Goal: Task Accomplishment & Management: Complete application form

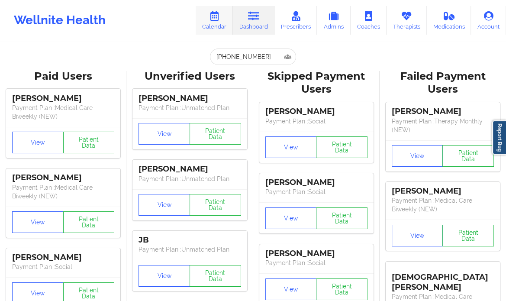
drag, startPoint x: 0, startPoint y: 0, endPoint x: 220, endPoint y: 18, distance: 220.8
click at [220, 18] on icon at bounding box center [214, 16] width 11 height 10
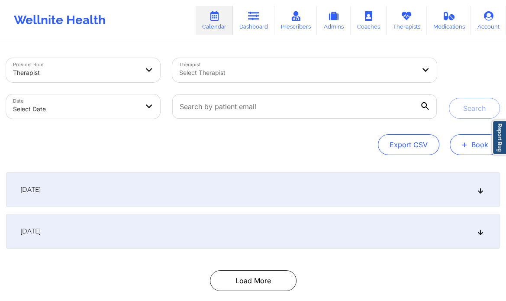
click at [474, 139] on button "+ Book" at bounding box center [475, 144] width 50 height 21
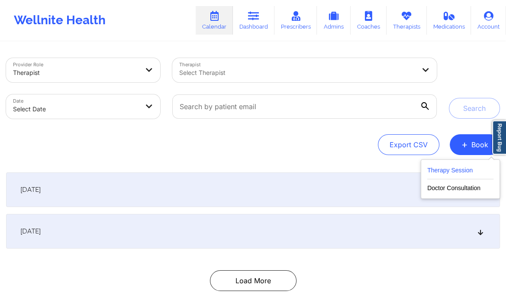
click at [452, 170] on button "Therapy Session" at bounding box center [461, 172] width 66 height 14
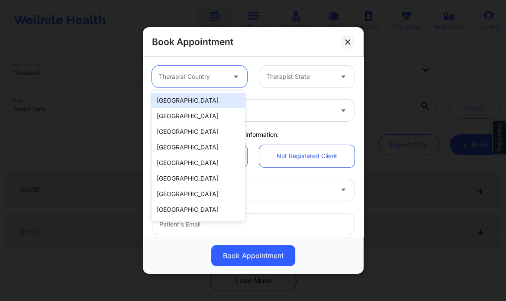
click at [218, 71] on div "Therapist Country" at bounding box center [189, 77] width 75 height 22
click at [205, 102] on div "[GEOGRAPHIC_DATA]" at bounding box center [198, 101] width 93 height 16
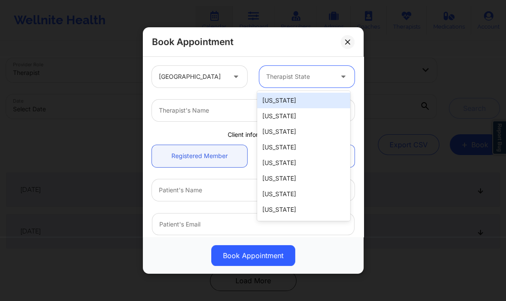
click at [296, 75] on div at bounding box center [299, 76] width 67 height 10
type input "ala"
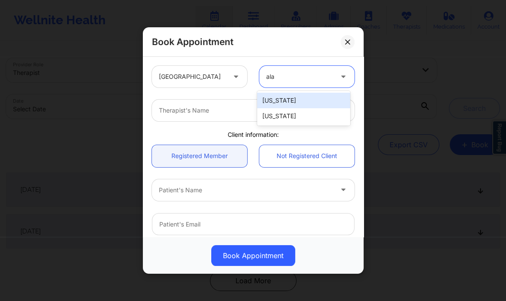
click at [288, 97] on div "[US_STATE]" at bounding box center [303, 101] width 93 height 16
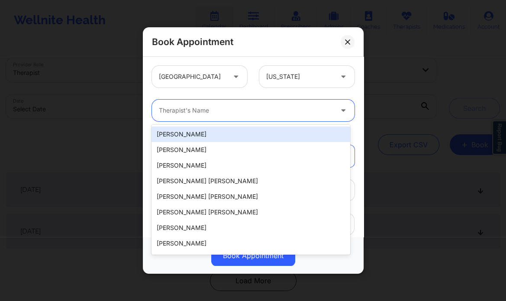
click at [268, 116] on div "Therapist's Name" at bounding box center [243, 111] width 182 height 22
type input "j"
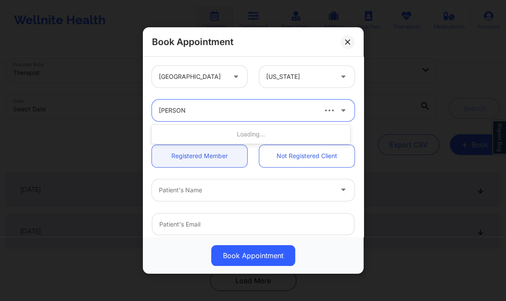
type input "campbell"
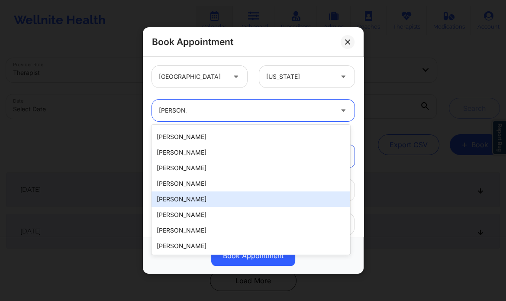
scroll to position [170, 0]
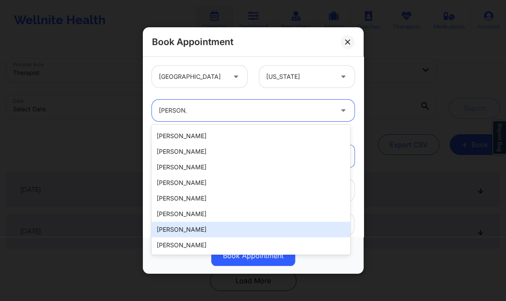
click at [191, 232] on div "[PERSON_NAME]" at bounding box center [251, 230] width 198 height 16
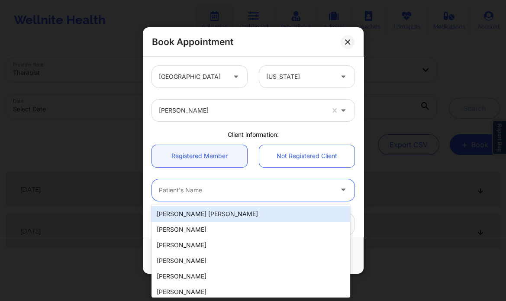
click at [202, 188] on div at bounding box center [246, 190] width 174 height 10
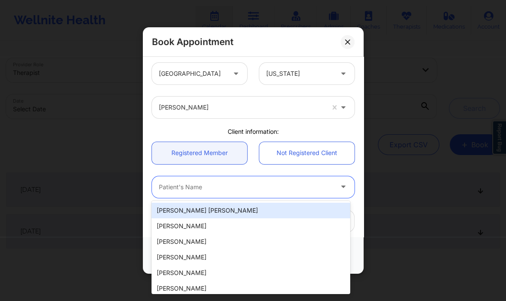
scroll to position [3, 0]
paste input "[PERSON_NAME]"
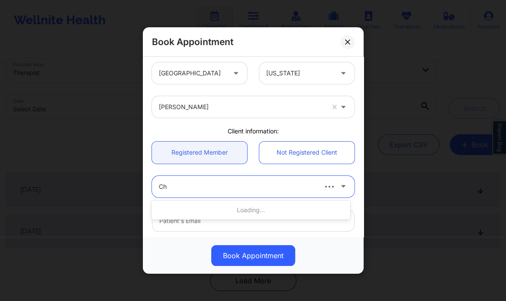
type input "C"
type input "coffee"
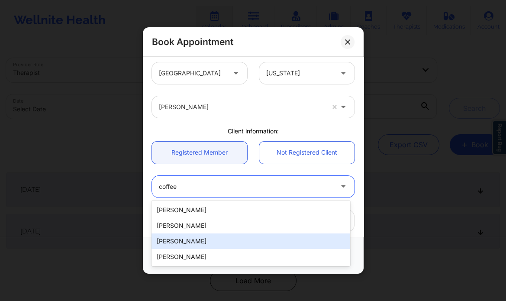
click at [217, 238] on div "[PERSON_NAME]" at bounding box center [251, 241] width 198 height 16
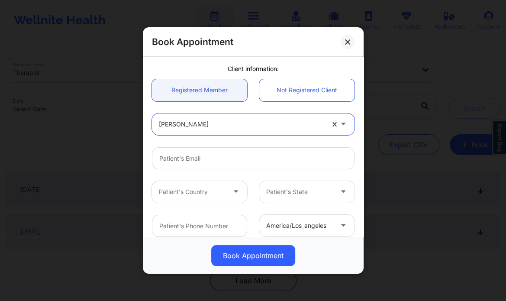
scroll to position [82, 0]
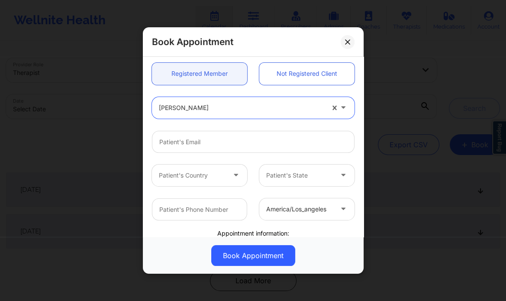
click at [239, 104] on div at bounding box center [241, 108] width 165 height 10
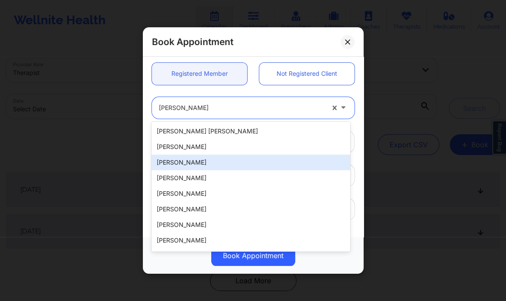
scroll to position [24, 0]
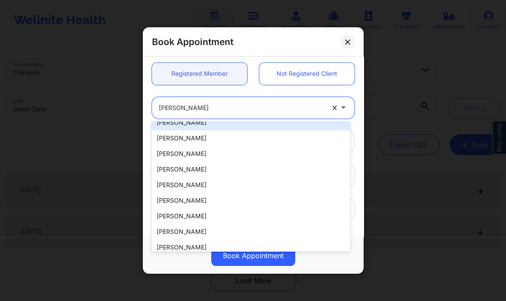
click at [233, 100] on div "[PERSON_NAME]" at bounding box center [241, 108] width 165 height 22
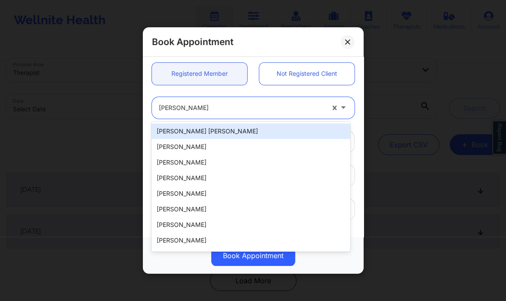
click at [233, 100] on div "[PERSON_NAME]" at bounding box center [241, 108] width 165 height 22
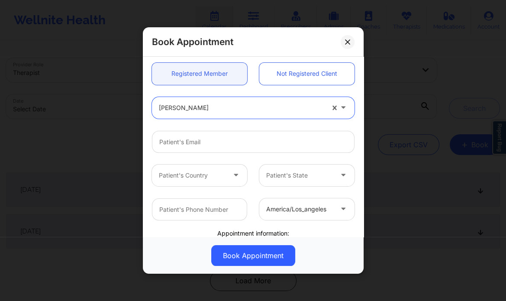
click at [233, 100] on div "[PERSON_NAME]" at bounding box center [241, 108] width 165 height 22
click at [214, 109] on div at bounding box center [241, 108] width 165 height 10
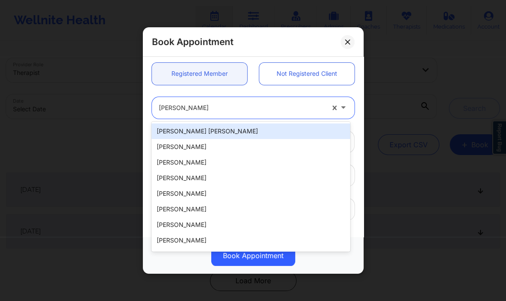
click at [214, 109] on div at bounding box center [241, 108] width 165 height 10
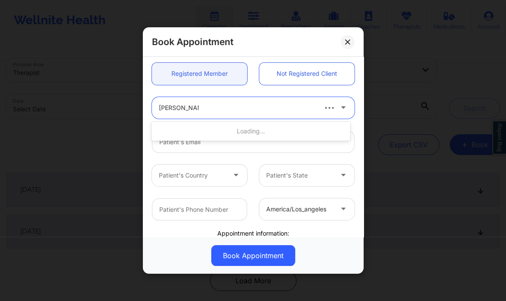
type input "Christopher co"
type input "[EMAIL_ADDRESS][DOMAIN_NAME]"
type input "[PHONE_NUMBER]"
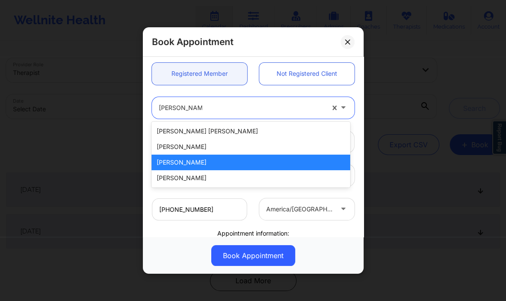
click at [205, 165] on div "[PERSON_NAME]" at bounding box center [251, 163] width 198 height 16
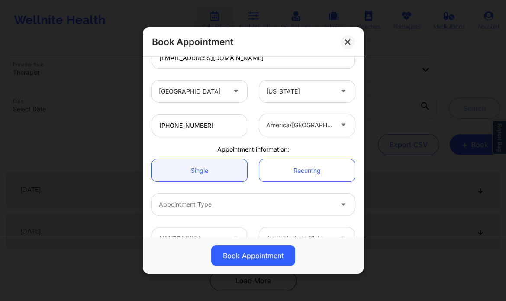
scroll to position [187, 0]
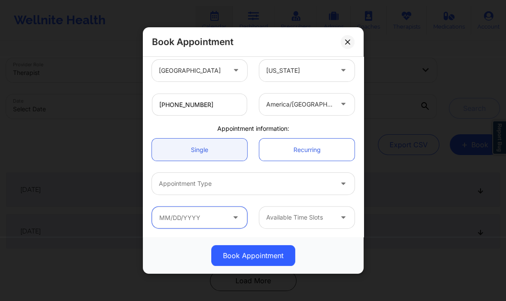
click at [223, 217] on input "text" at bounding box center [199, 218] width 95 height 22
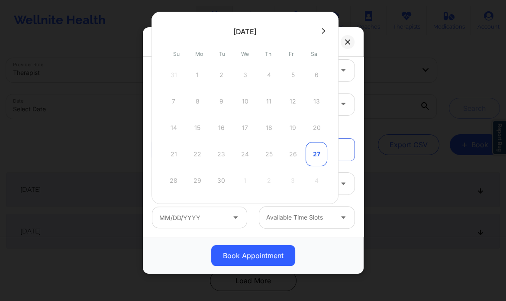
click at [314, 154] on div "27" at bounding box center [317, 154] width 22 height 24
type input "09/27/2025"
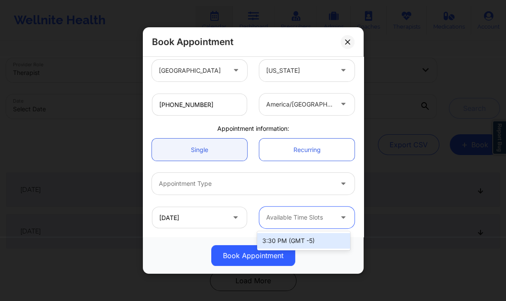
click at [303, 214] on div at bounding box center [299, 217] width 67 height 10
click at [320, 240] on div "3:30 PM (GMT -5)" at bounding box center [303, 241] width 93 height 16
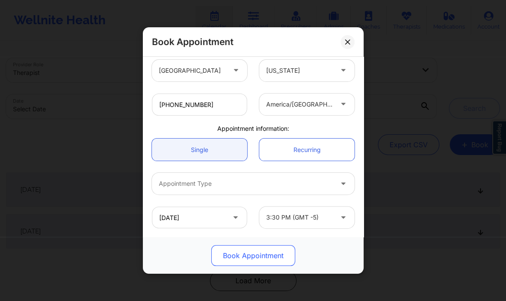
click at [266, 258] on button "Book Appointment" at bounding box center [253, 255] width 84 height 21
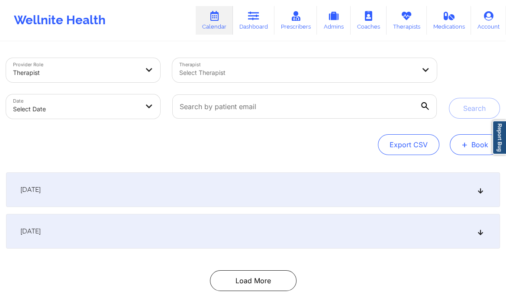
click at [469, 149] on button "+ Book" at bounding box center [475, 144] width 50 height 21
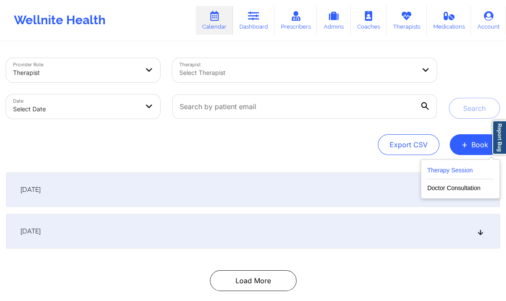
click at [454, 171] on button "Therapy Session" at bounding box center [461, 172] width 66 height 14
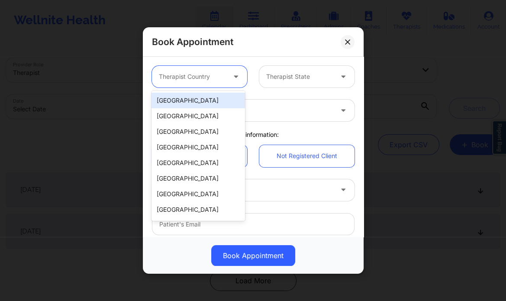
click at [236, 81] on div at bounding box center [237, 76] width 10 height 11
click at [222, 97] on div "[GEOGRAPHIC_DATA]" at bounding box center [198, 101] width 93 height 16
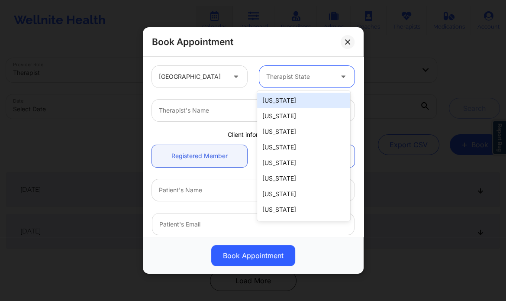
click at [291, 79] on div at bounding box center [299, 76] width 67 height 10
click at [282, 106] on div "[US_STATE]" at bounding box center [303, 101] width 93 height 16
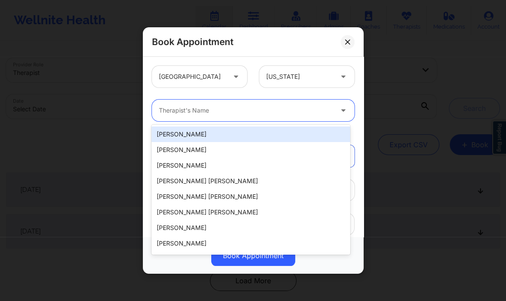
click at [251, 111] on div at bounding box center [246, 110] width 174 height 10
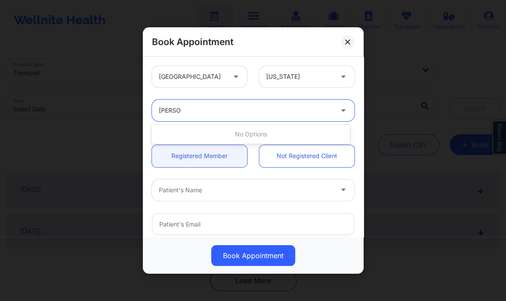
type input "jessie"
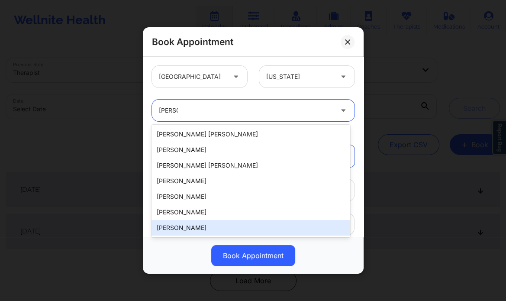
click at [217, 228] on div "[PERSON_NAME]" at bounding box center [251, 228] width 198 height 16
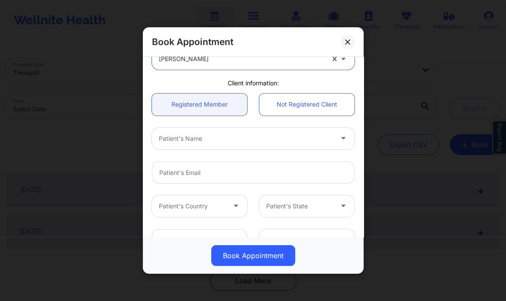
scroll to position [53, 0]
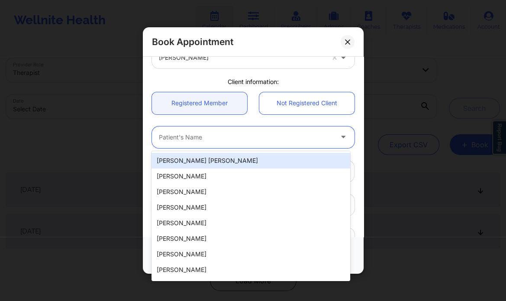
click at [214, 133] on div at bounding box center [246, 137] width 174 height 10
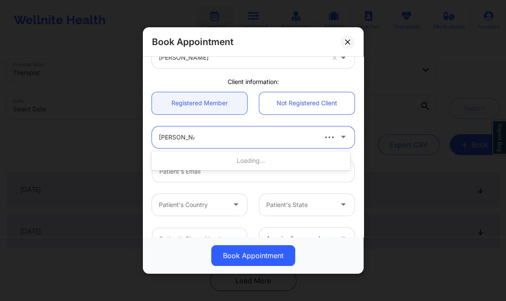
scroll to position [0, 0]
type input "christopher co"
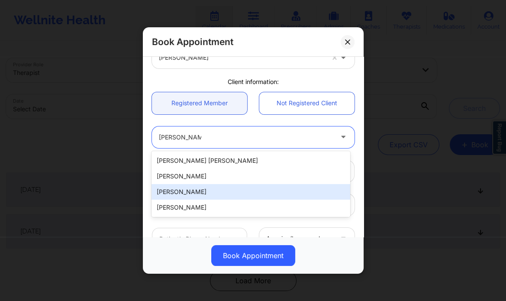
click at [198, 189] on div "[PERSON_NAME]" at bounding box center [251, 192] width 198 height 16
type input "[EMAIL_ADDRESS][DOMAIN_NAME]"
type input "[PHONE_NUMBER]"
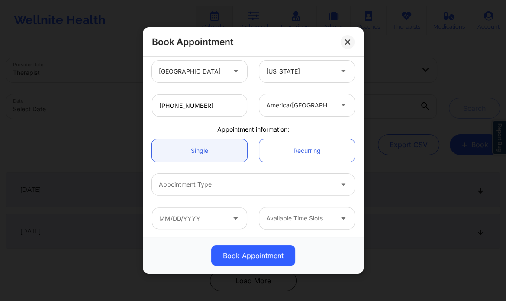
scroll to position [187, 0]
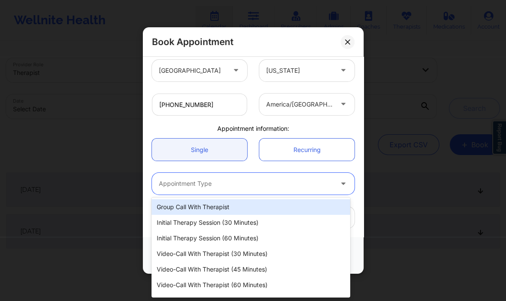
click at [205, 181] on div at bounding box center [246, 183] width 174 height 10
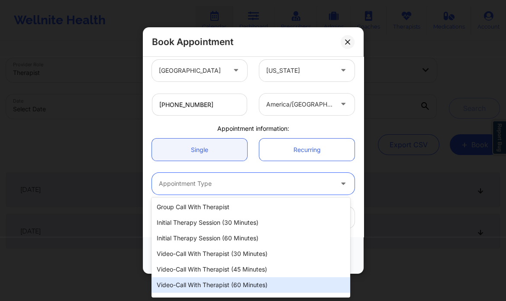
click at [227, 289] on div "Video-Call with Therapist (60 minutes)" at bounding box center [251, 285] width 198 height 16
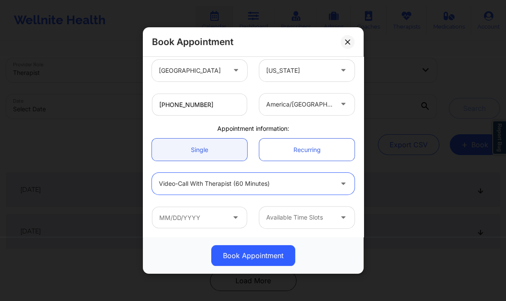
scroll to position [47, 0]
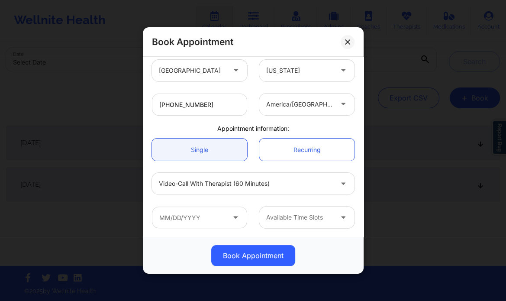
click at [235, 214] on icon at bounding box center [235, 215] width 9 height 7
click at [228, 218] on input "text" at bounding box center [199, 218] width 95 height 22
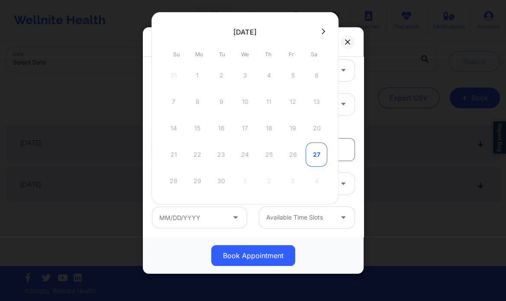
click at [318, 157] on div "27" at bounding box center [317, 155] width 22 height 24
type input "09/27/2025"
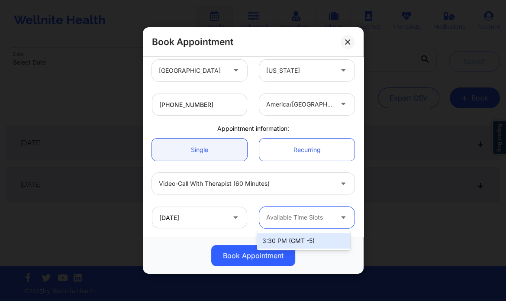
click at [317, 218] on div at bounding box center [299, 217] width 67 height 10
click at [304, 237] on div "3:30 PM (GMT -5)" at bounding box center [303, 241] width 93 height 16
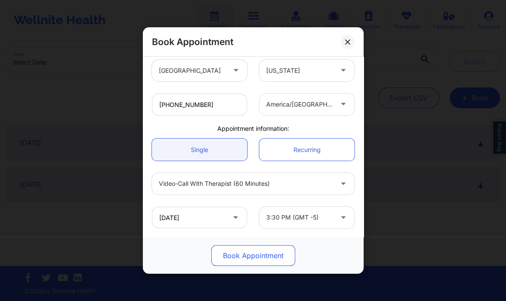
click at [277, 249] on button "Book Appointment" at bounding box center [253, 255] width 84 height 21
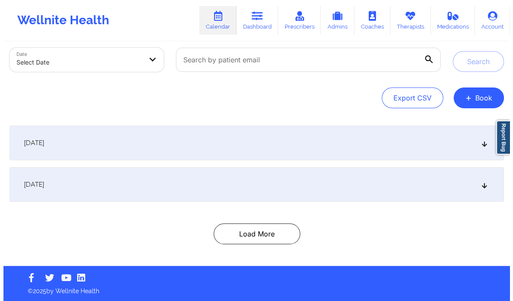
scroll to position [0, 0]
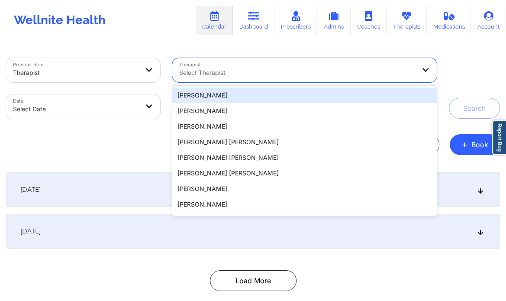
click at [341, 69] on div at bounding box center [297, 73] width 236 height 10
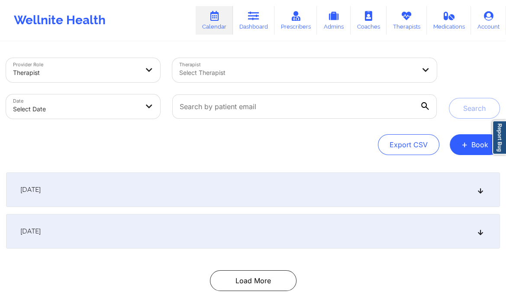
click at [121, 140] on div "Export CSV + Book" at bounding box center [253, 144] width 494 height 21
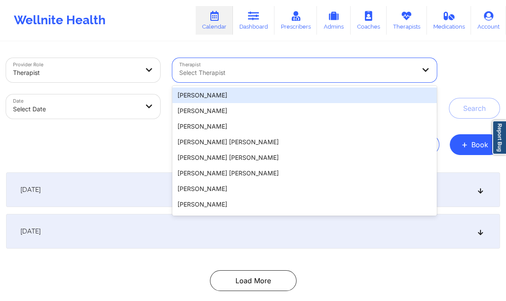
click at [216, 75] on div at bounding box center [297, 73] width 236 height 10
paste input "Alexis Fuller"
type input "Alexis Fuller"
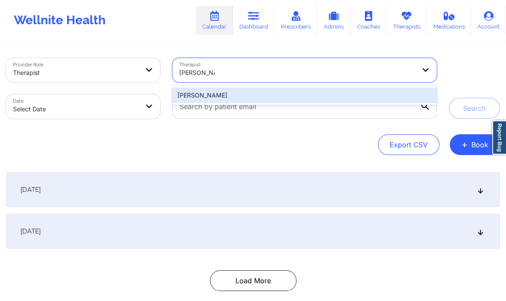
click at [194, 95] on div "Alexis Fuller" at bounding box center [304, 95] width 265 height 16
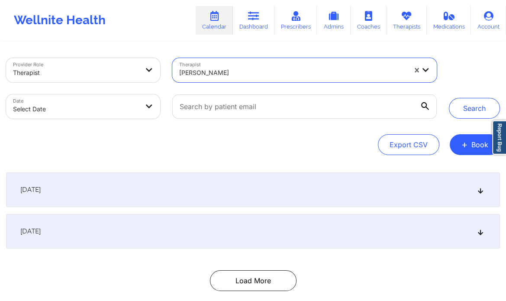
select select "2025-8"
select select "2025-9"
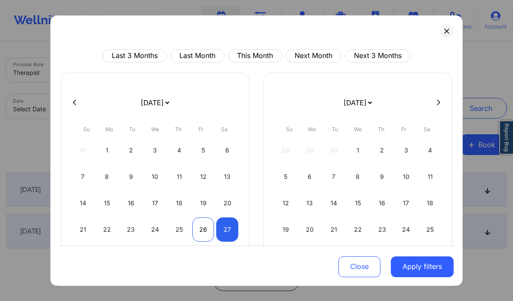
click at [199, 225] on div "26" at bounding box center [203, 229] width 22 height 24
select select "2025-8"
select select "2025-9"
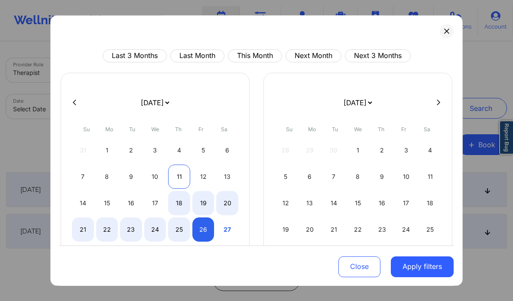
select select "2025-8"
select select "2025-9"
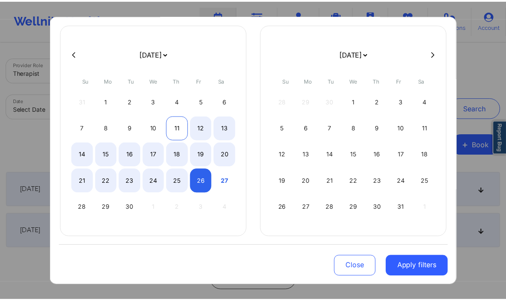
scroll to position [49, 0]
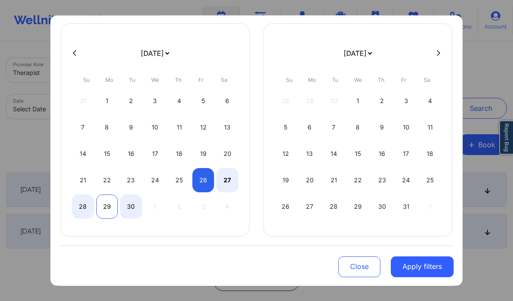
select select "2025-8"
select select "2025-9"
click at [101, 201] on div "29" at bounding box center [107, 206] width 22 height 24
select select "2025-8"
select select "2025-9"
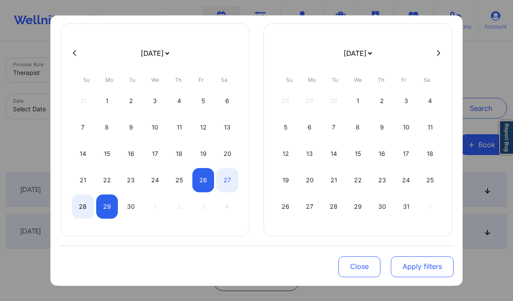
click at [413, 266] on button "Apply filters" at bounding box center [422, 266] width 63 height 21
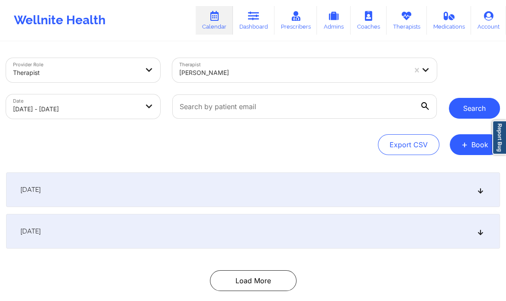
click at [466, 109] on button "Search" at bounding box center [474, 108] width 51 height 21
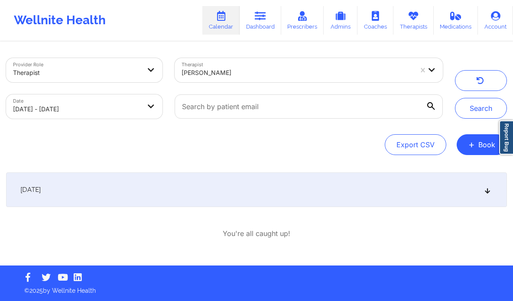
click at [495, 187] on div "September 26, 2025" at bounding box center [256, 189] width 501 height 35
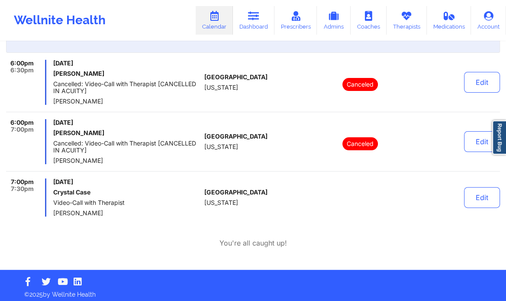
scroll to position [158, 0]
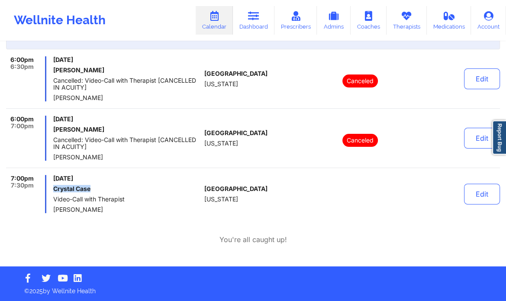
drag, startPoint x: 94, startPoint y: 189, endPoint x: 55, endPoint y: 189, distance: 39.0
click at [55, 189] on h6 "Crystal Case" at bounding box center [127, 188] width 148 height 7
copy h6 "Crystal Case"
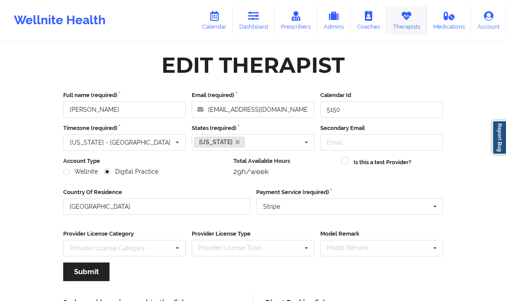
click at [421, 22] on link "Therapists" at bounding box center [407, 20] width 40 height 29
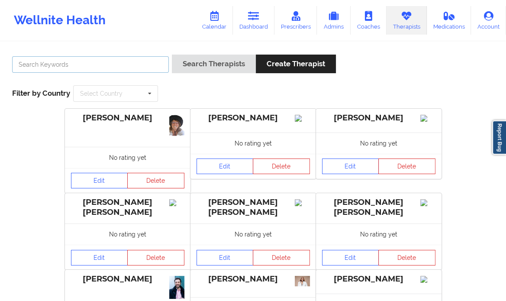
click at [126, 60] on input "text" at bounding box center [90, 64] width 157 height 16
paste input "Jessie Campbell"
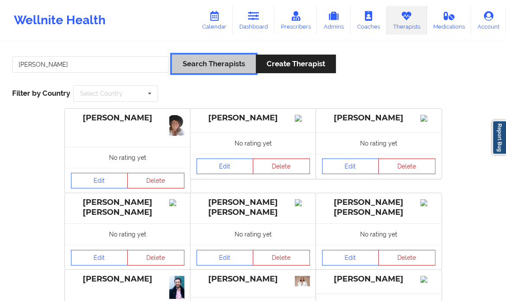
click at [227, 59] on button "Search Therapists" at bounding box center [214, 64] width 84 height 19
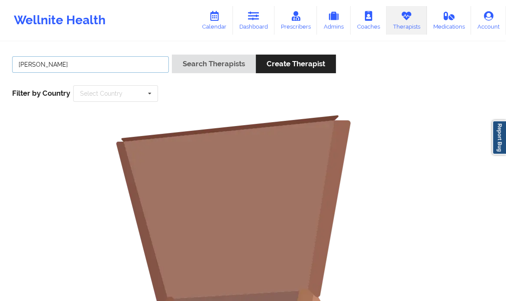
click at [94, 58] on input "Jessie Campbell" at bounding box center [90, 64] width 157 height 16
click at [21, 63] on input "Jessie Campbell" at bounding box center [90, 64] width 157 height 16
click at [38, 62] on input "Jessie Campbell" at bounding box center [90, 64] width 157 height 16
click at [89, 65] on input "Jessie Campbell" at bounding box center [90, 64] width 157 height 16
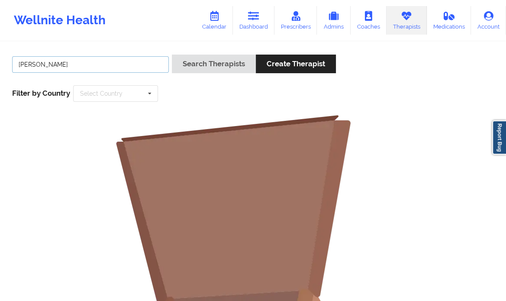
click at [38, 63] on input "Jessie Campbell" at bounding box center [90, 64] width 157 height 16
type input "Campbell"
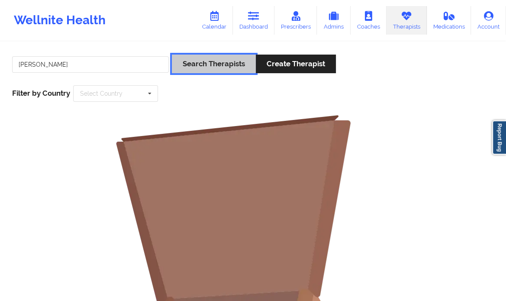
click at [217, 60] on button "Search Therapists" at bounding box center [214, 64] width 84 height 19
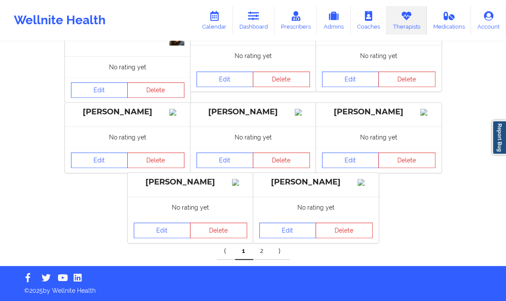
scroll to position [431, 0]
click at [260, 250] on link "2" at bounding box center [262, 251] width 18 height 17
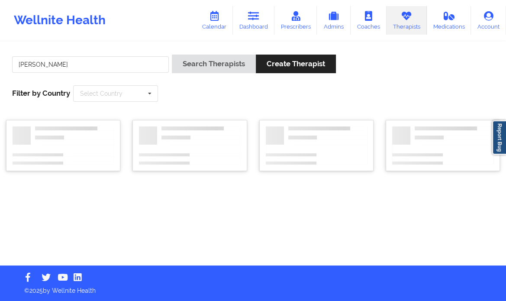
scroll to position [0, 0]
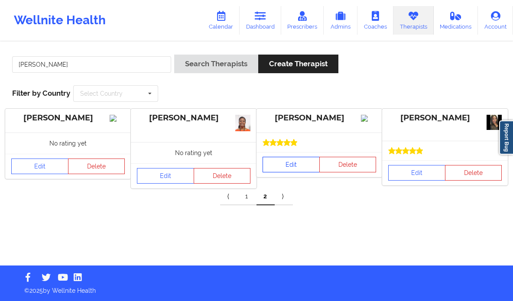
click at [289, 172] on link "Edit" at bounding box center [290, 165] width 57 height 16
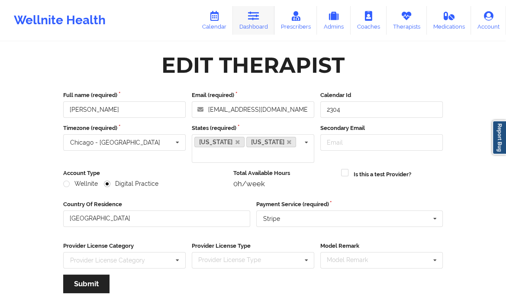
click at [251, 22] on link "Dashboard" at bounding box center [254, 20] width 42 height 29
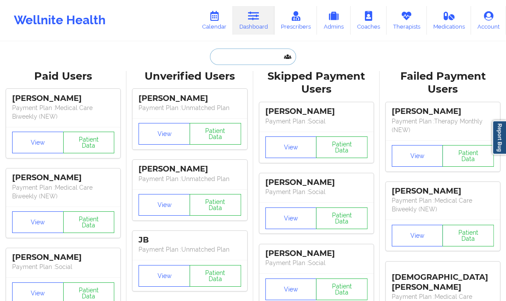
click at [226, 60] on input "text" at bounding box center [253, 57] width 86 height 16
paste input "[PERSON_NAME]"
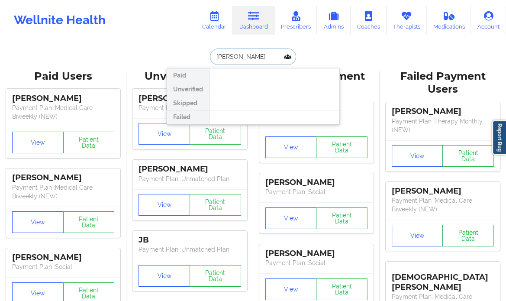
drag, startPoint x: 249, startPoint y: 56, endPoint x: 199, endPoint y: 56, distance: 49.8
click at [199, 56] on div "Christopher Coffee Paid Unverified Skipped Failed" at bounding box center [253, 57] width 173 height 16
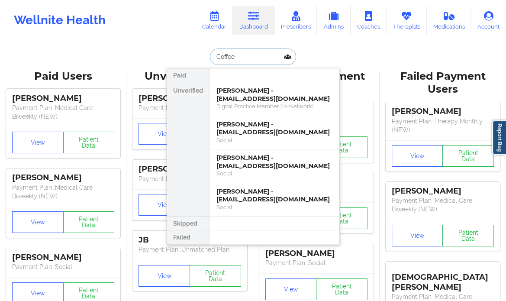
click at [263, 56] on input "Coffee" at bounding box center [253, 57] width 86 height 16
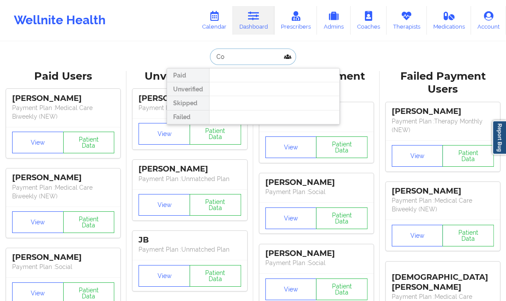
type input "C"
type input "coffee"
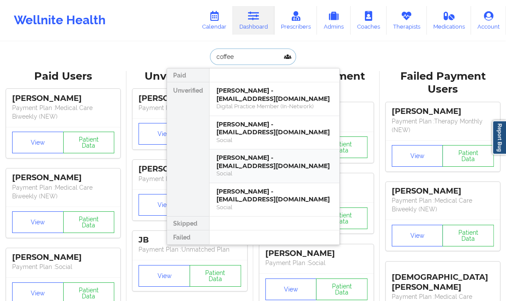
click at [254, 170] on div "Social" at bounding box center [275, 173] width 116 height 7
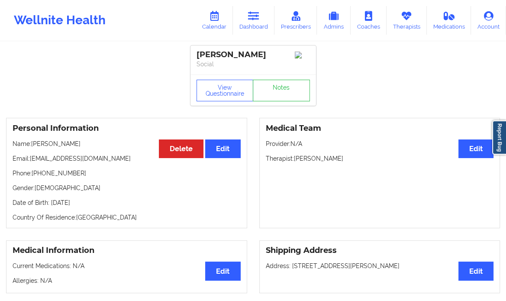
drag, startPoint x: 295, startPoint y: 159, endPoint x: 347, endPoint y: 153, distance: 52.4
click at [347, 153] on div "Medical Team Edit Provider: N/A Therapist: Jessie Campbell" at bounding box center [379, 173] width 241 height 110
copy p "[PERSON_NAME]"
